Goal: Task Accomplishment & Management: Manage account settings

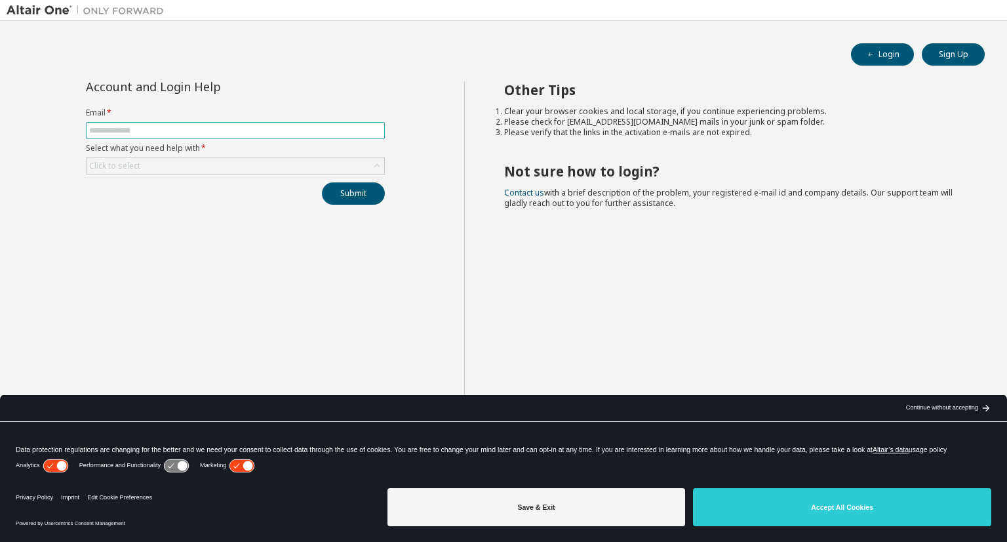
click at [206, 134] on input "text" at bounding box center [235, 130] width 292 height 10
type input "**********"
click at [138, 168] on div "Click to select" at bounding box center [114, 166] width 51 height 10
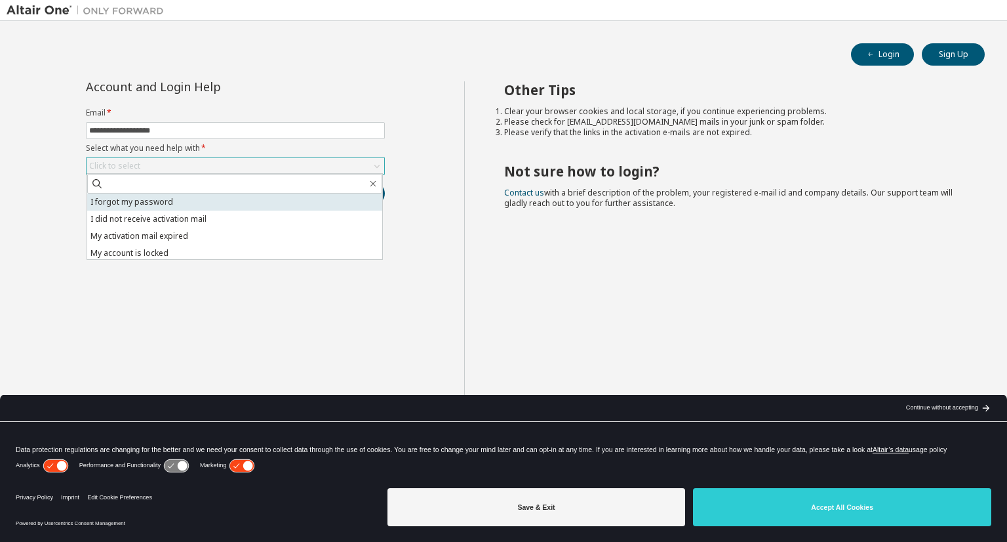
click at [150, 205] on li "I forgot my password" at bounding box center [234, 201] width 295 height 17
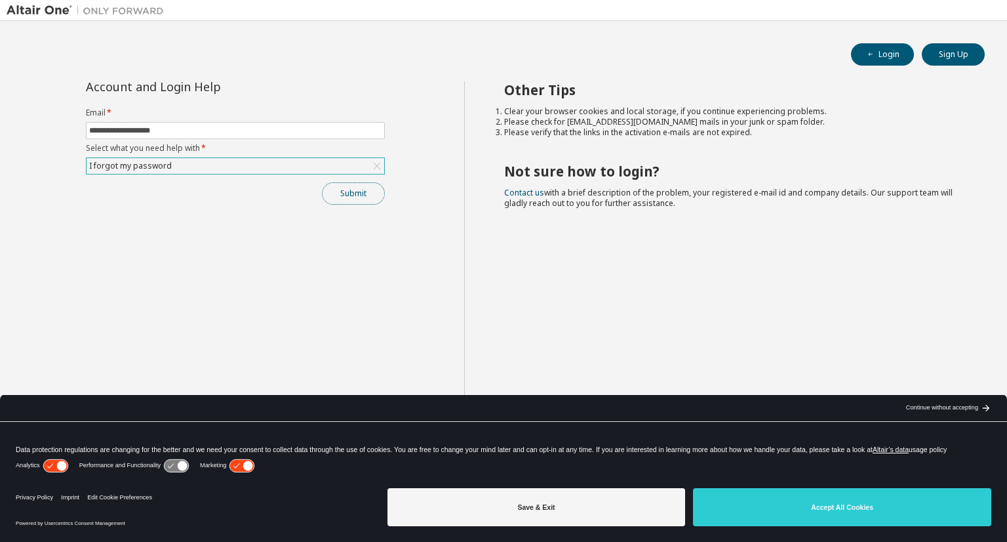
click at [342, 191] on button "Submit" at bounding box center [353, 193] width 63 height 22
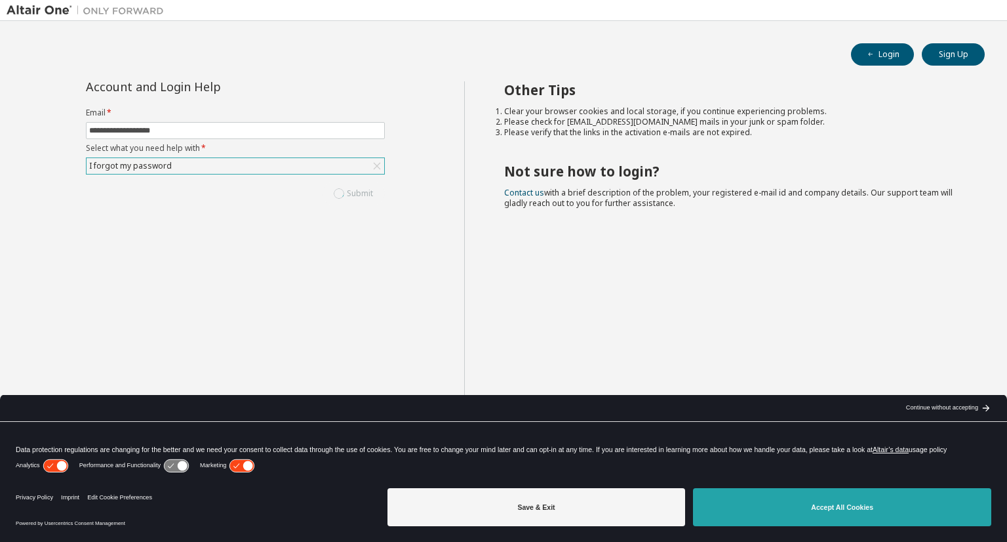
click at [790, 512] on button "Accept All Cookies" at bounding box center [842, 507] width 298 height 38
